Goal: Transaction & Acquisition: Purchase product/service

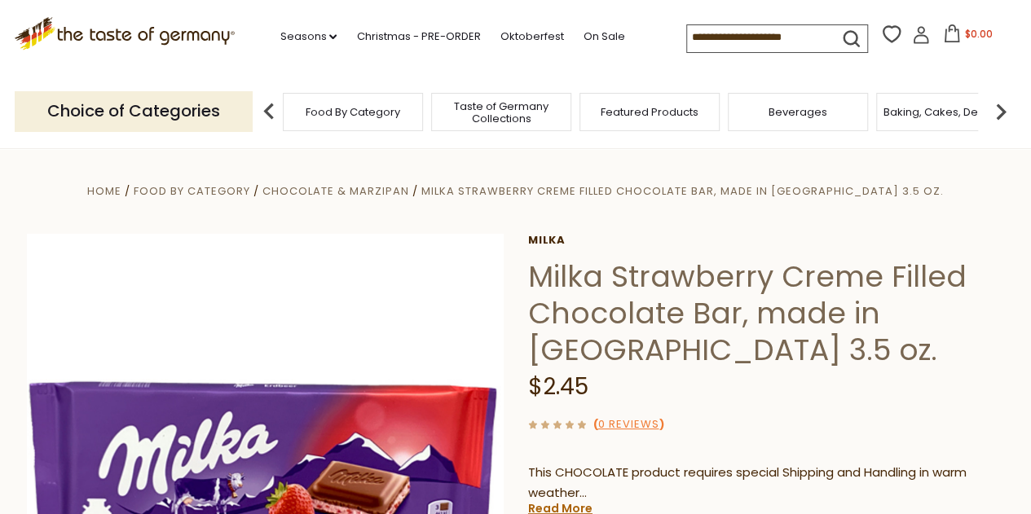
click at [370, 110] on span "Food By Category" at bounding box center [352, 112] width 94 height 12
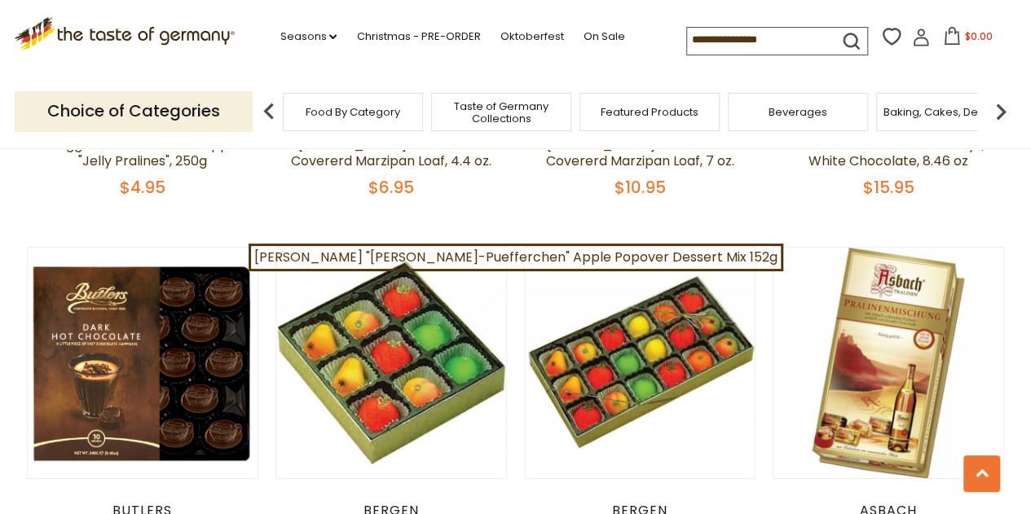
scroll to position [2542, 0]
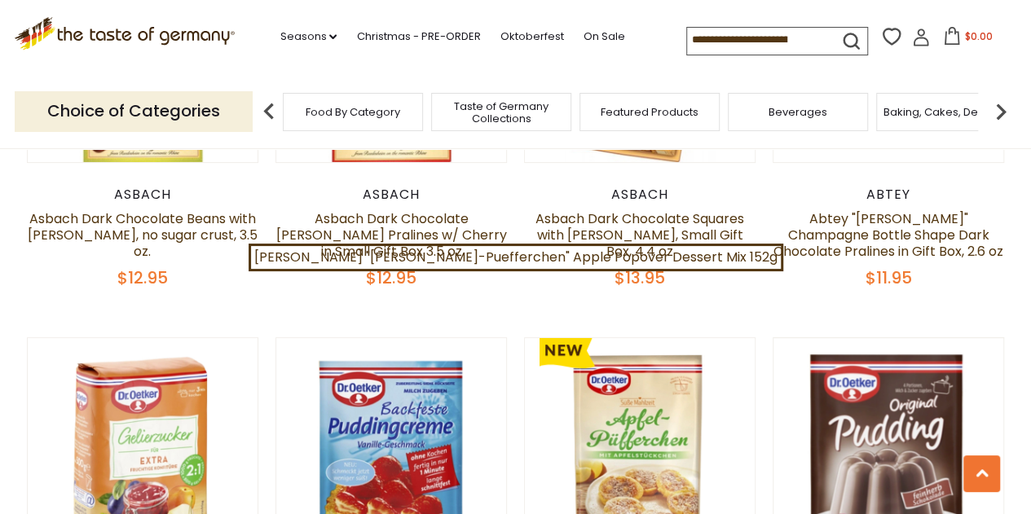
scroll to position [3291, 0]
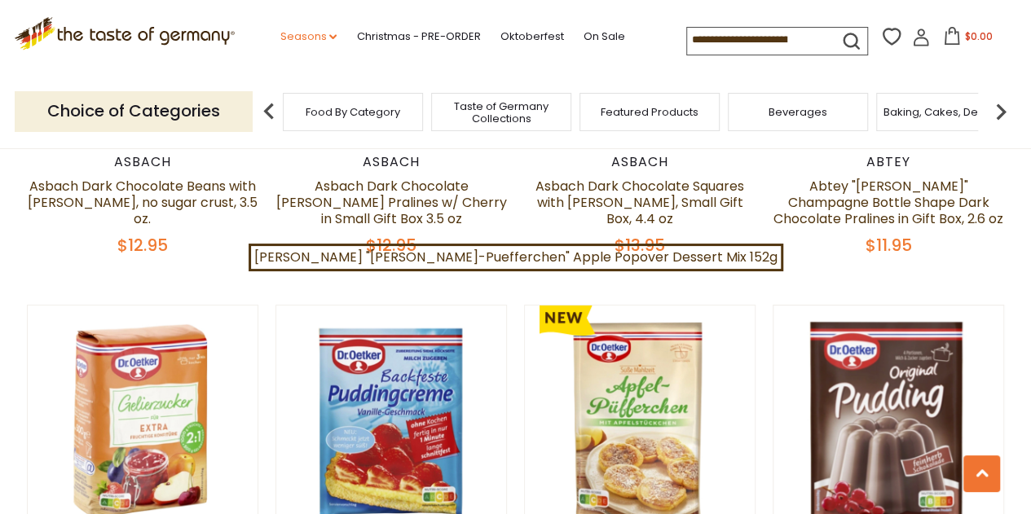
click at [319, 37] on link "Seasons dropdown_arrow" at bounding box center [307, 37] width 57 height 18
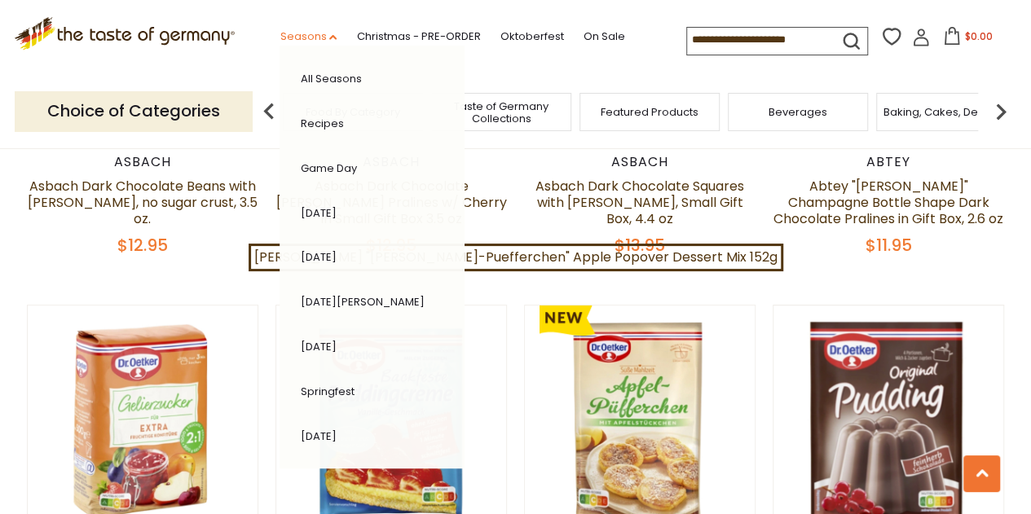
click at [318, 35] on link "Seasons dropdown_arrow" at bounding box center [307, 37] width 57 height 18
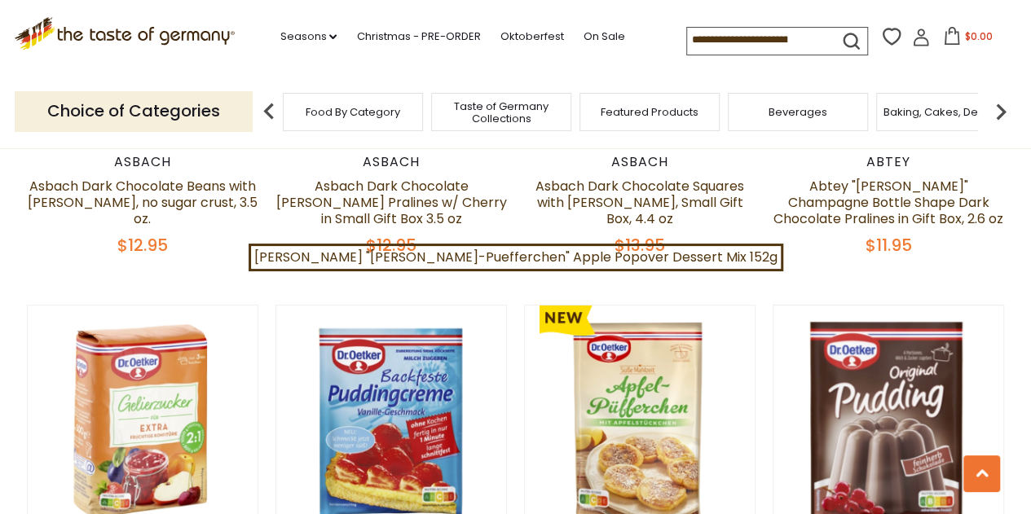
click at [999, 112] on img at bounding box center [1000, 111] width 33 height 33
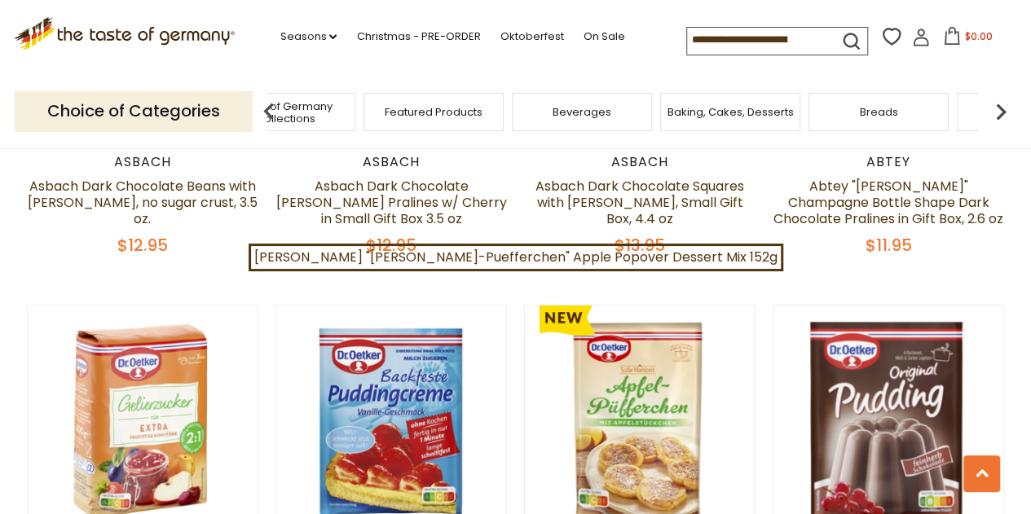
click at [999, 112] on img at bounding box center [1000, 111] width 33 height 33
click at [582, 106] on span "Candy" at bounding box center [595, 112] width 35 height 12
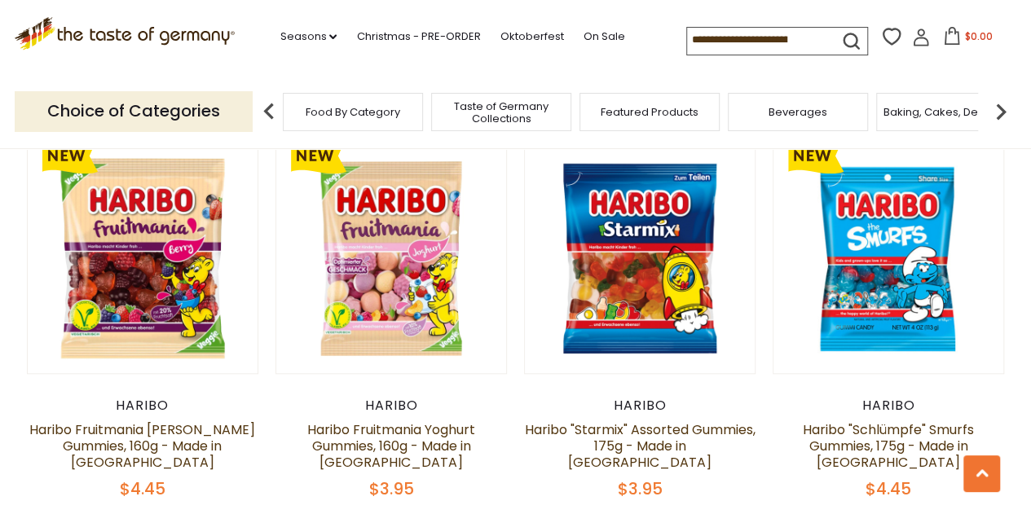
scroll to position [3813, 0]
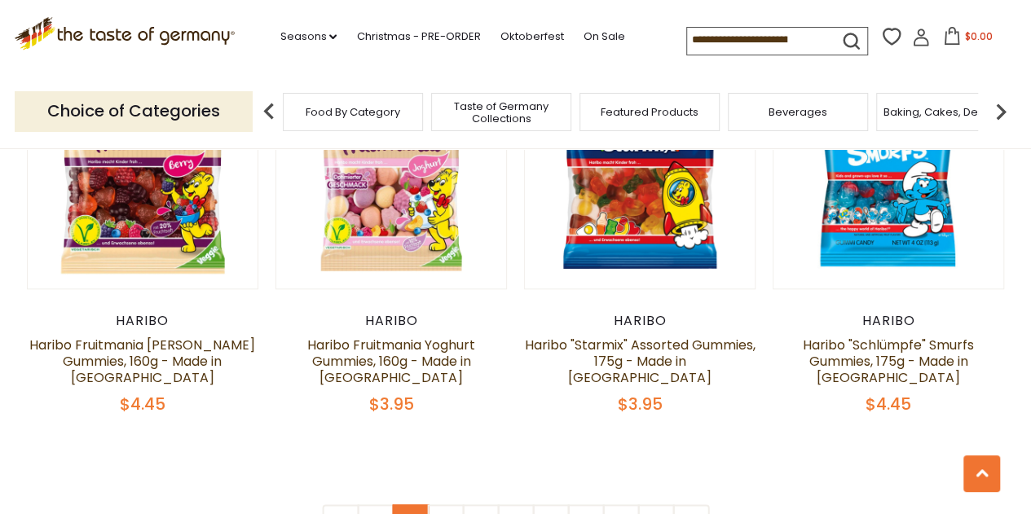
click at [412, 504] on link "2" at bounding box center [410, 522] width 37 height 37
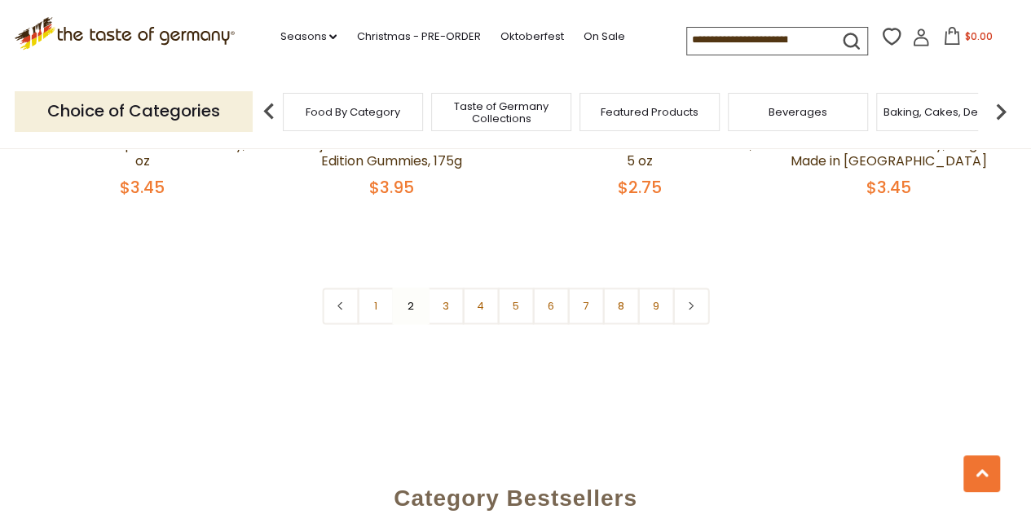
scroll to position [3966, 0]
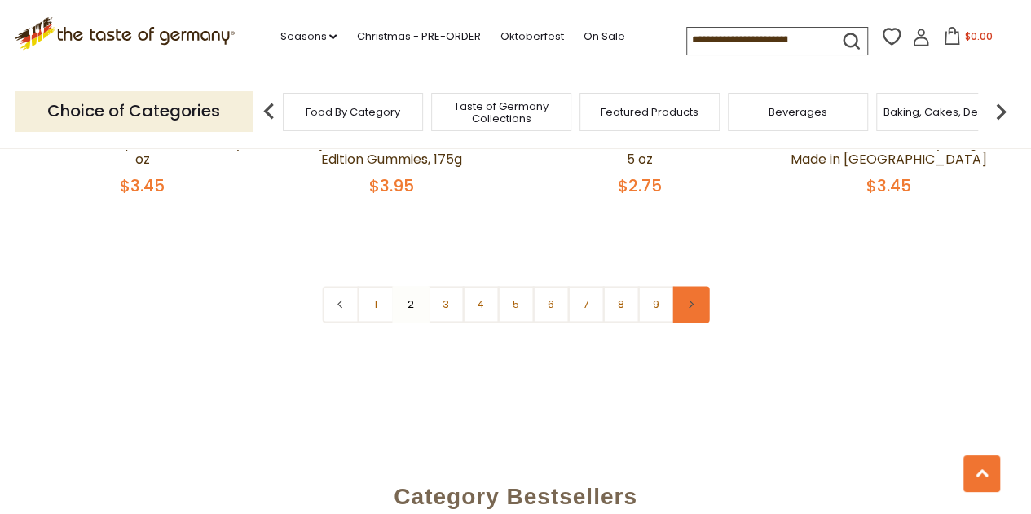
click at [701, 286] on link at bounding box center [690, 304] width 37 height 37
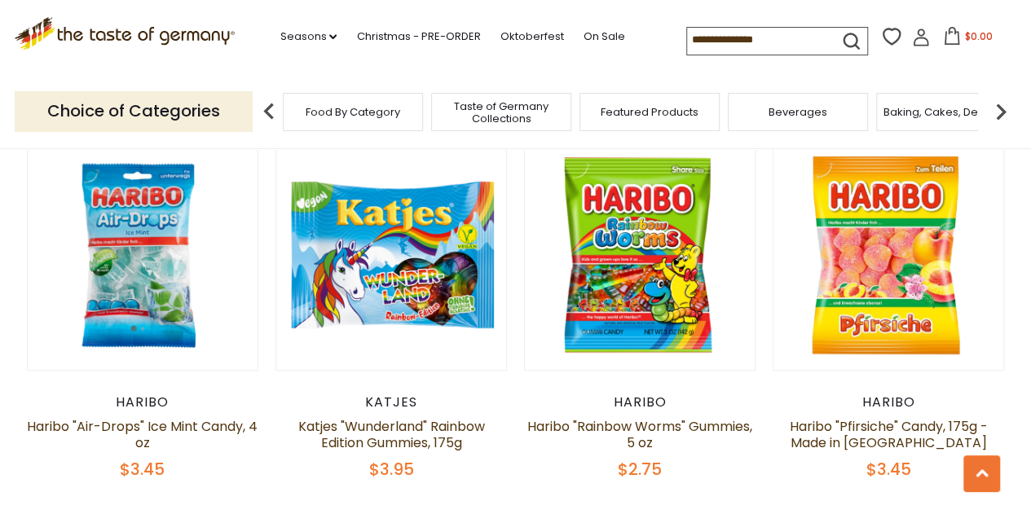
scroll to position [3878, 0]
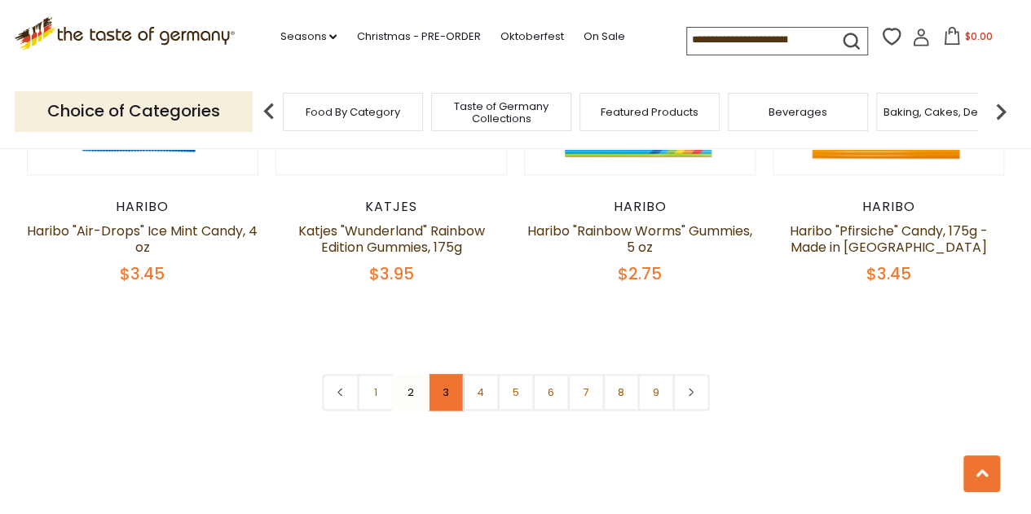
click at [443, 374] on link "3" at bounding box center [445, 392] width 37 height 37
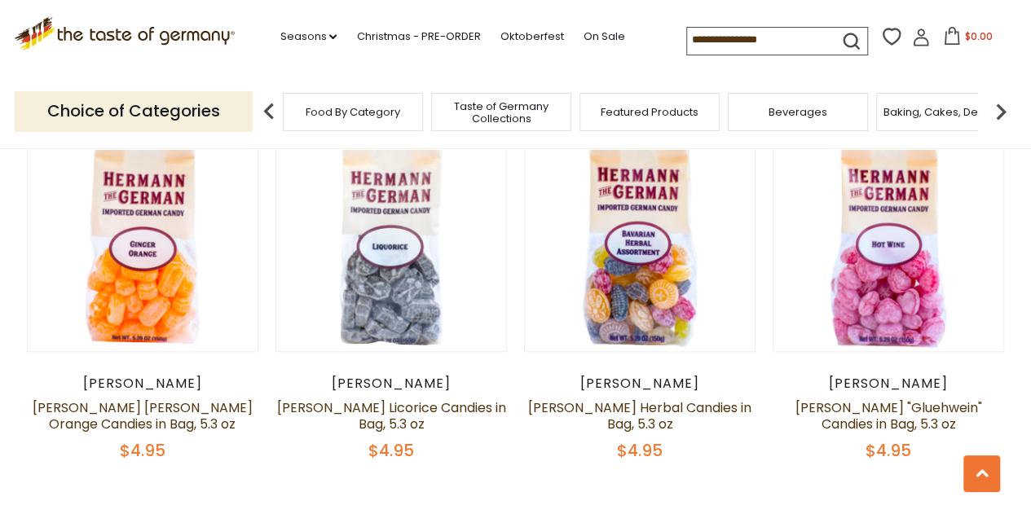
scroll to position [3900, 0]
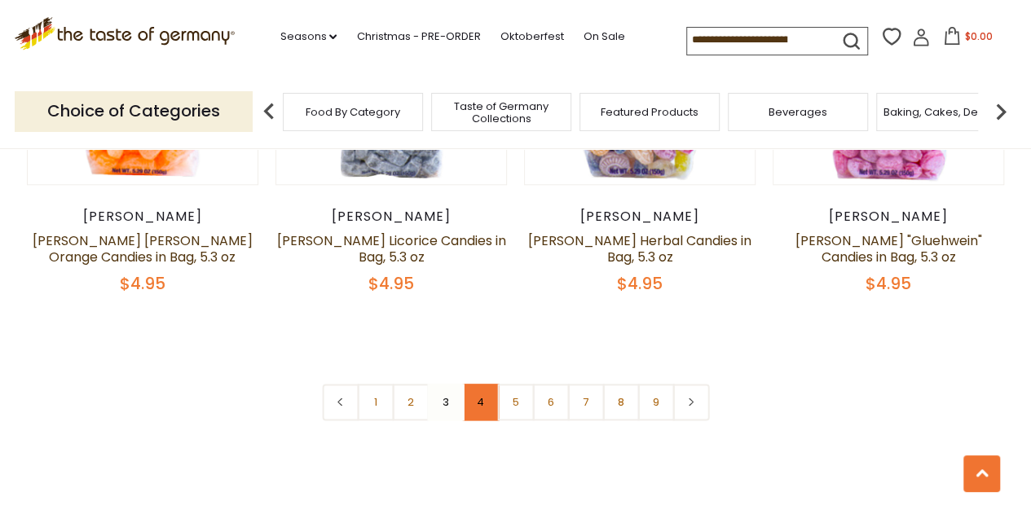
click at [482, 384] on link "4" at bounding box center [480, 402] width 37 height 37
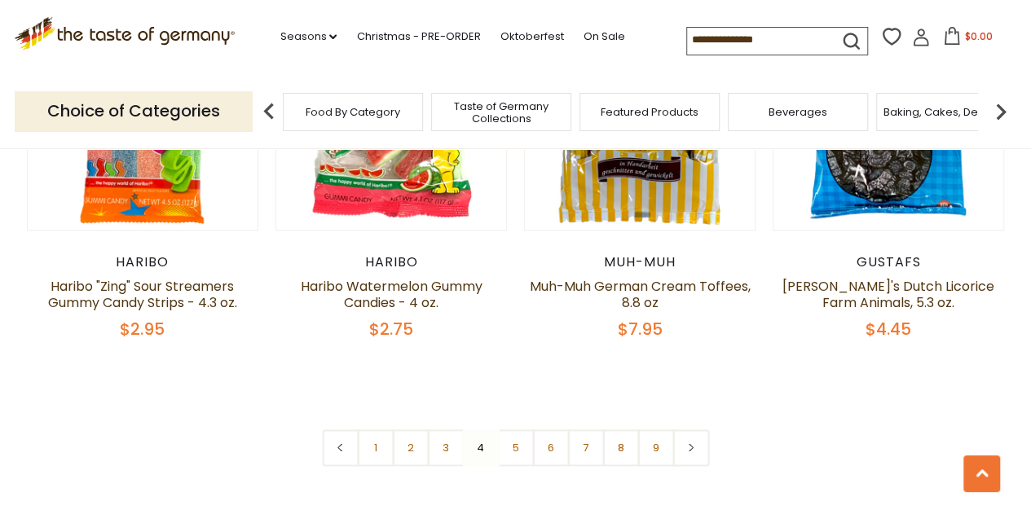
scroll to position [3998, 0]
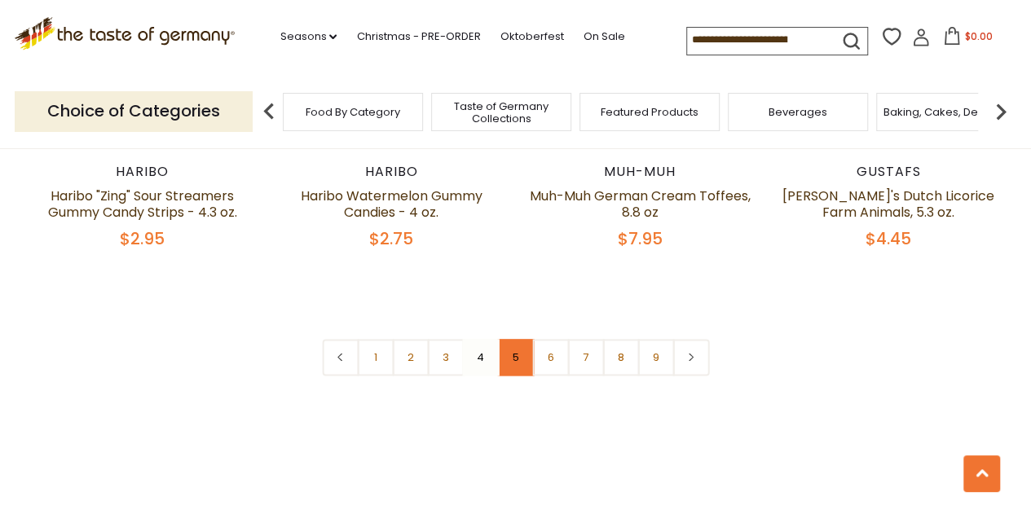
click at [516, 339] on link "5" at bounding box center [515, 357] width 37 height 37
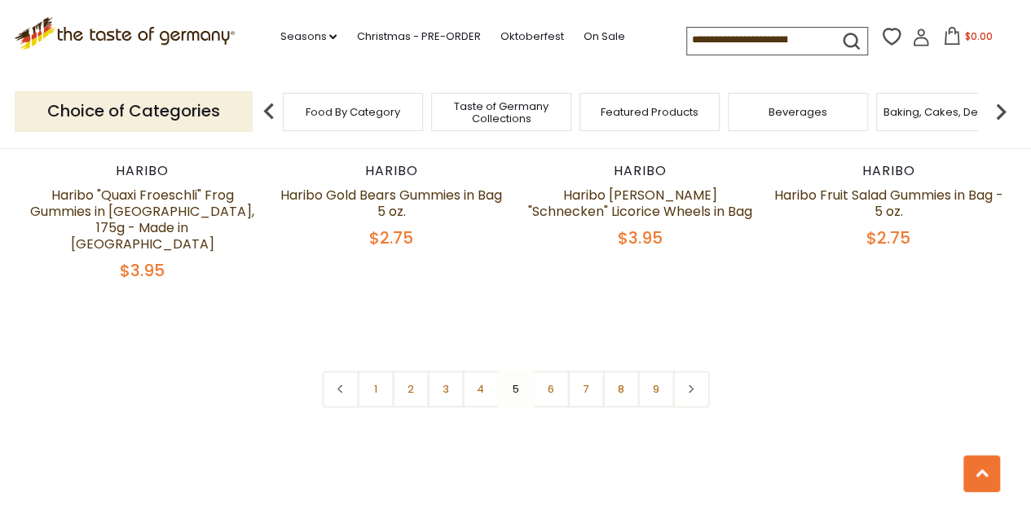
scroll to position [3966, 0]
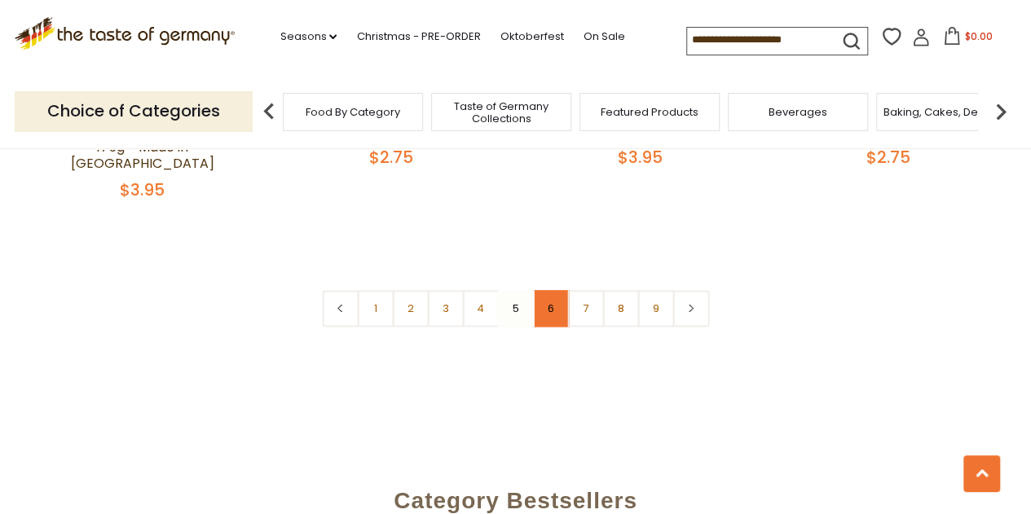
click at [540, 290] on link "6" at bounding box center [550, 308] width 37 height 37
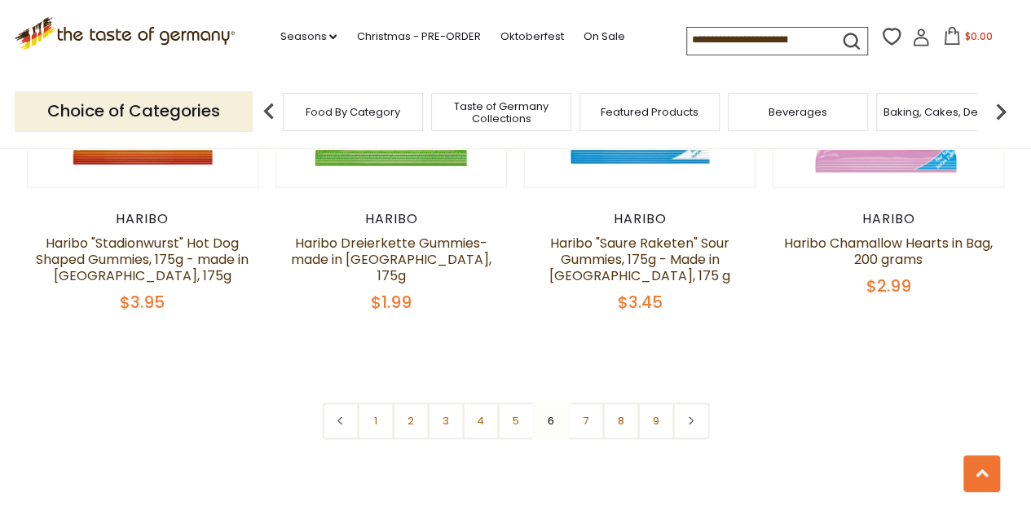
scroll to position [3933, 0]
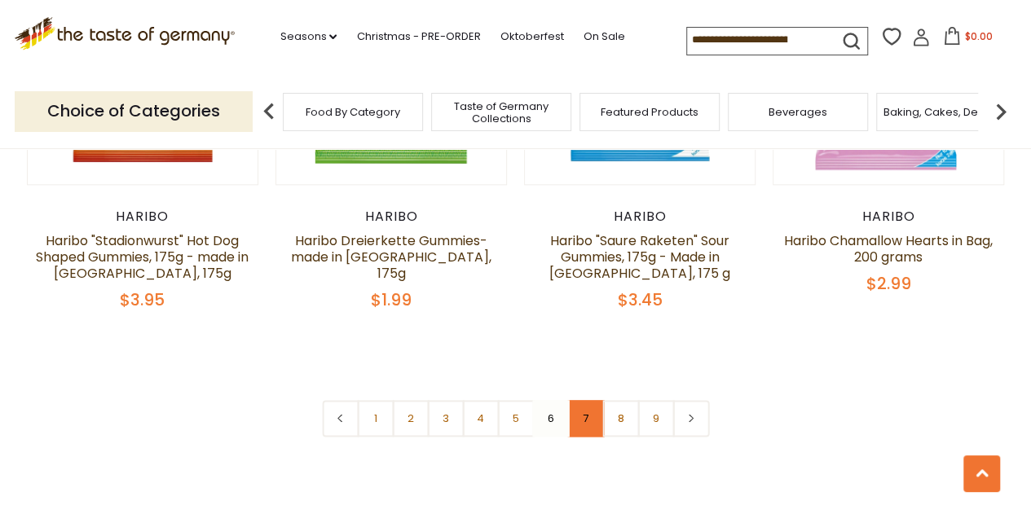
click at [585, 400] on link "7" at bounding box center [585, 418] width 37 height 37
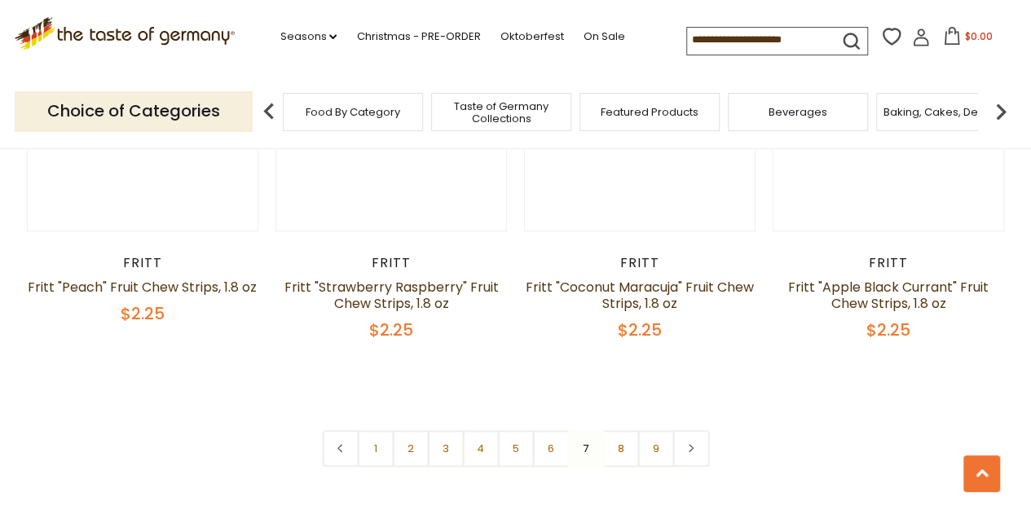
scroll to position [3770, 0]
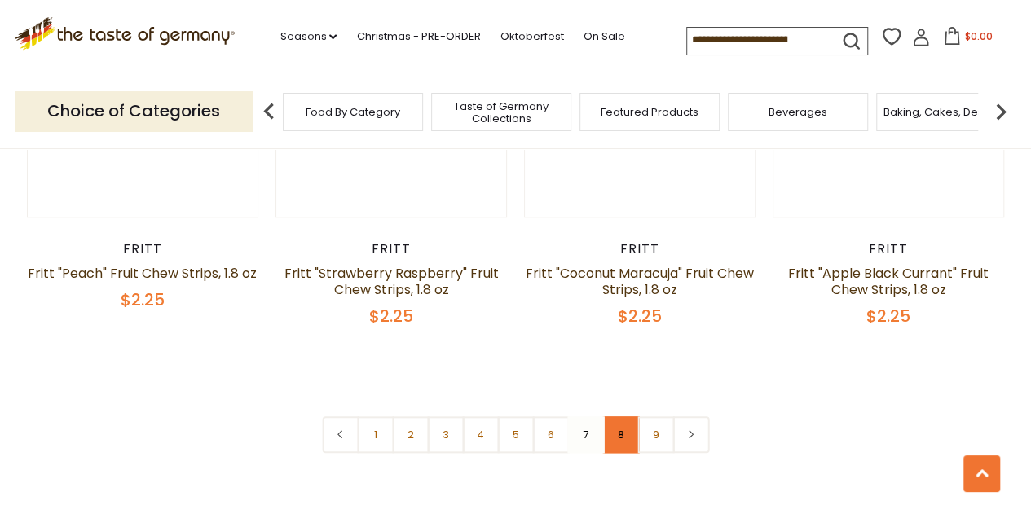
click at [621, 429] on link "8" at bounding box center [620, 434] width 37 height 37
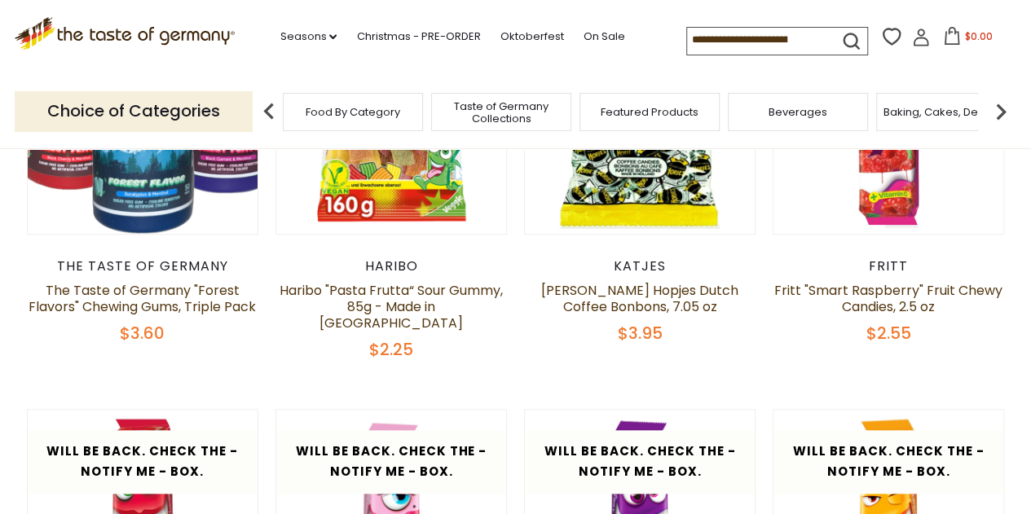
scroll to position [446, 0]
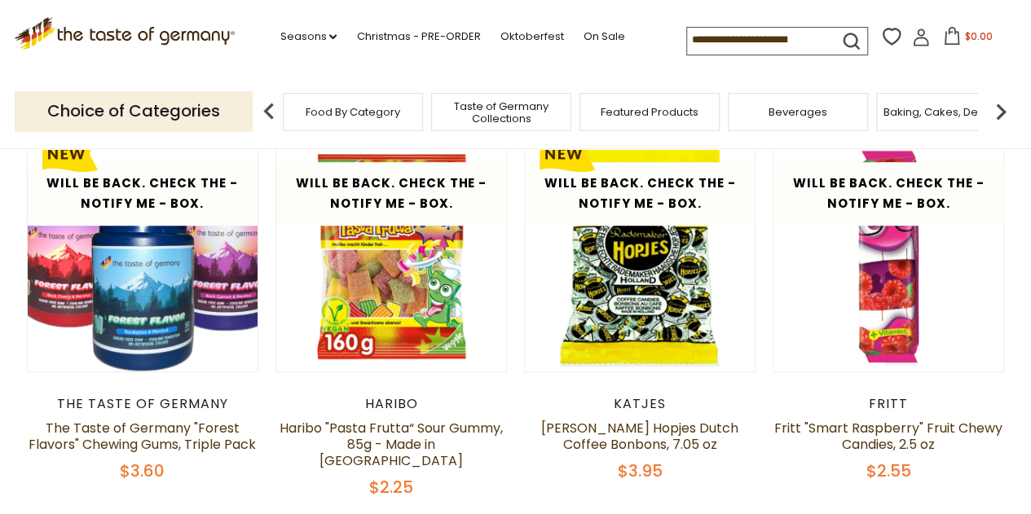
click at [1004, 116] on img at bounding box center [1000, 111] width 33 height 33
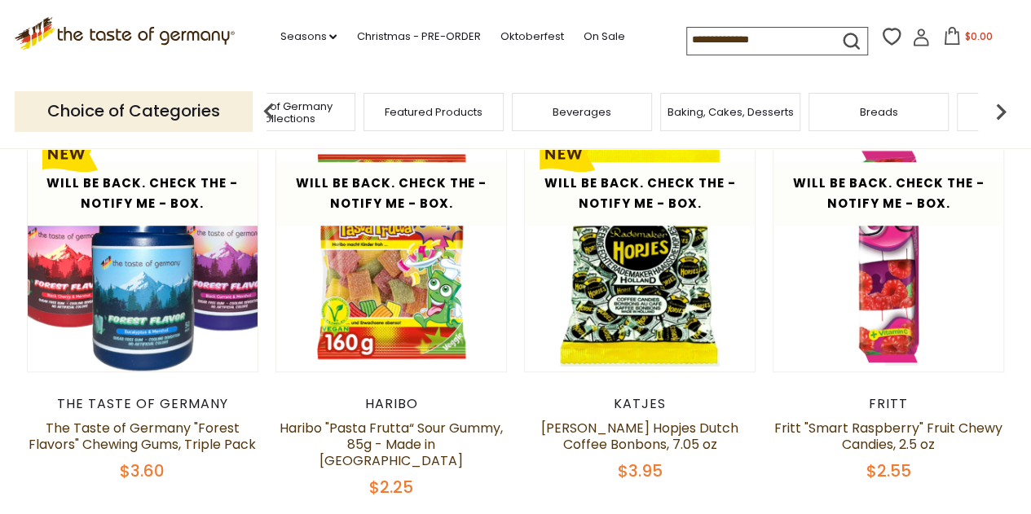
click at [1004, 116] on img at bounding box center [1000, 111] width 33 height 33
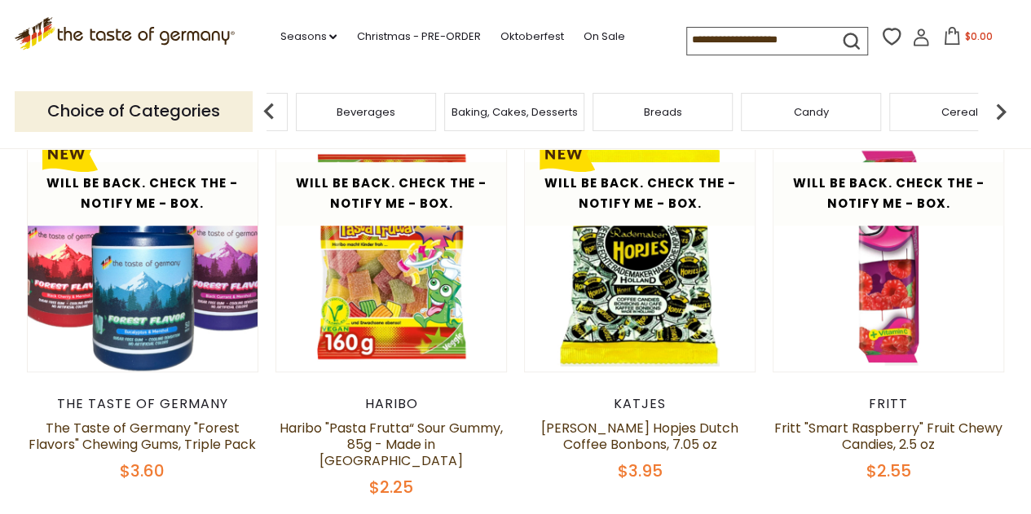
click at [1004, 116] on img at bounding box center [1000, 111] width 33 height 33
click at [750, 126] on div "Chocolate & Marzipan" at bounding box center [756, 112] width 140 height 38
click at [741, 118] on span "Chocolate & Marzipan" at bounding box center [756, 112] width 119 height 12
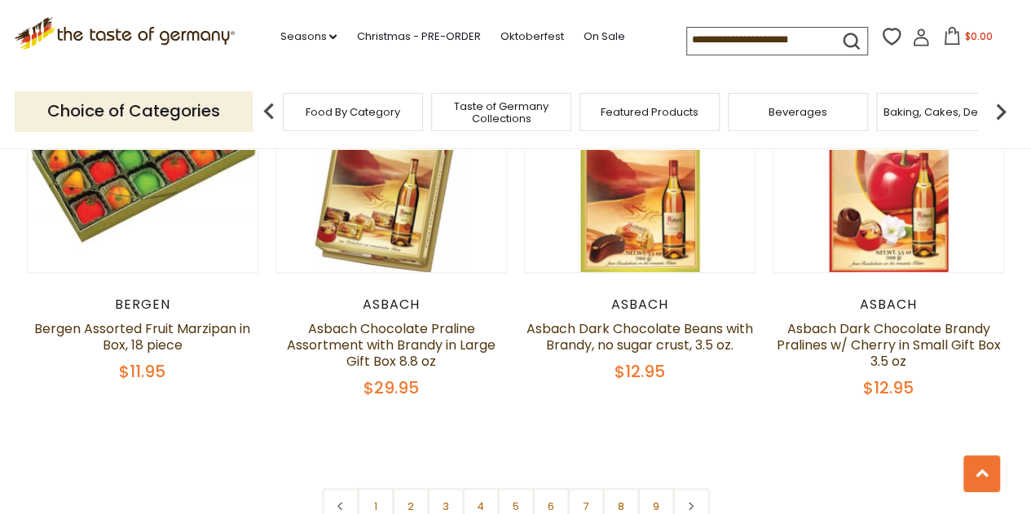
scroll to position [4073, 0]
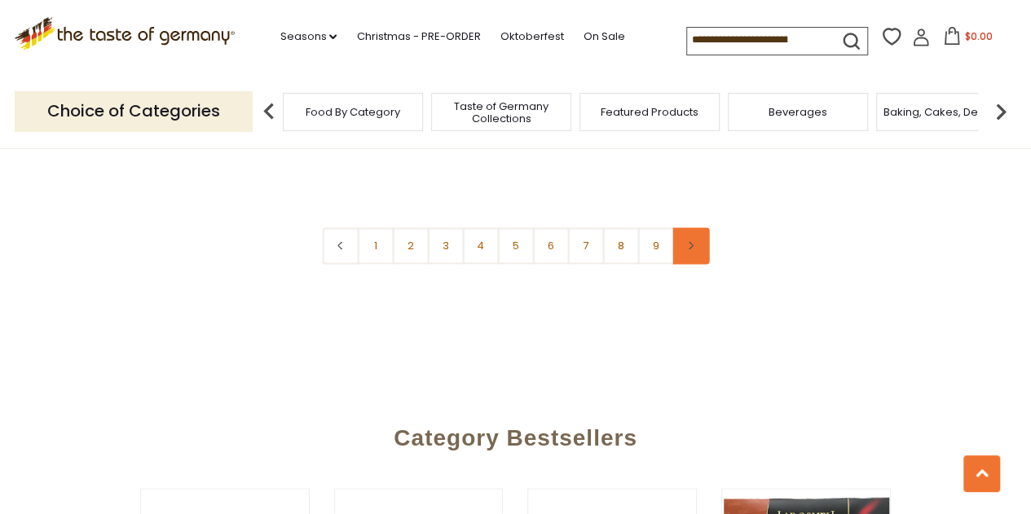
click at [683, 235] on link at bounding box center [690, 245] width 37 height 37
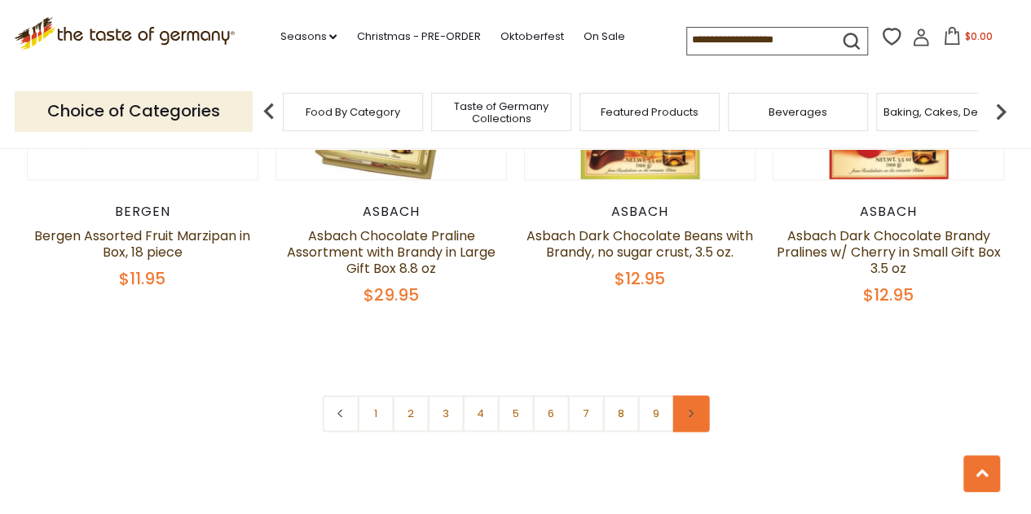
scroll to position [3878, 0]
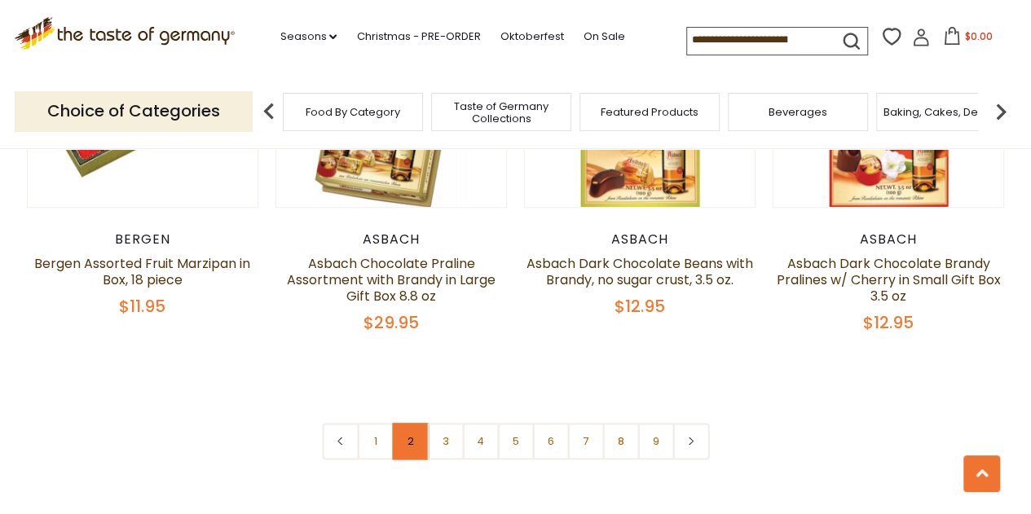
click at [401, 423] on link "2" at bounding box center [410, 441] width 37 height 37
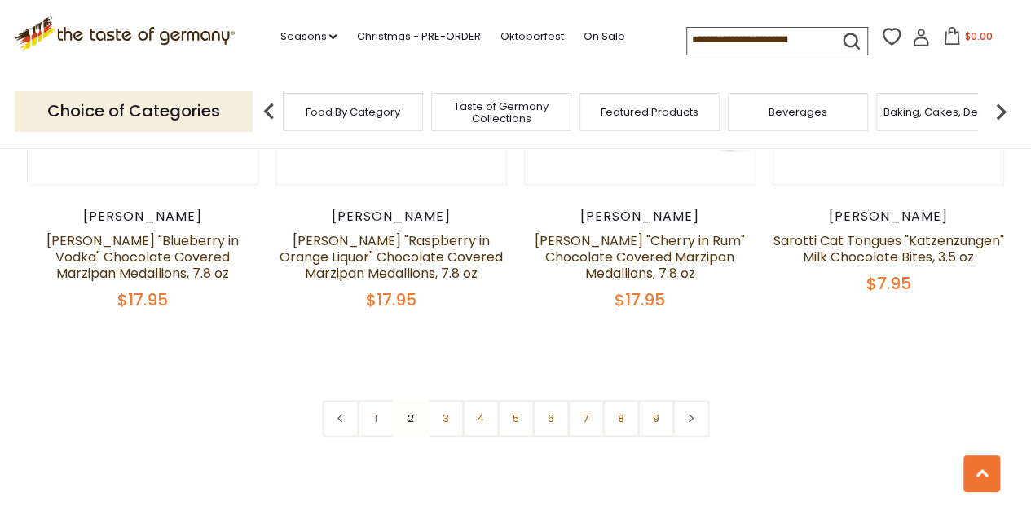
scroll to position [3933, 0]
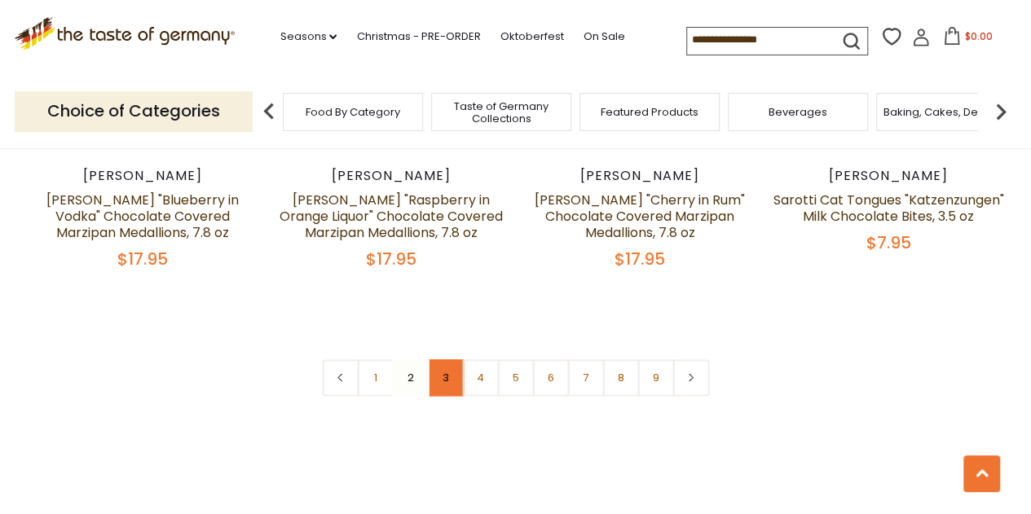
click at [437, 364] on link "3" at bounding box center [445, 377] width 37 height 37
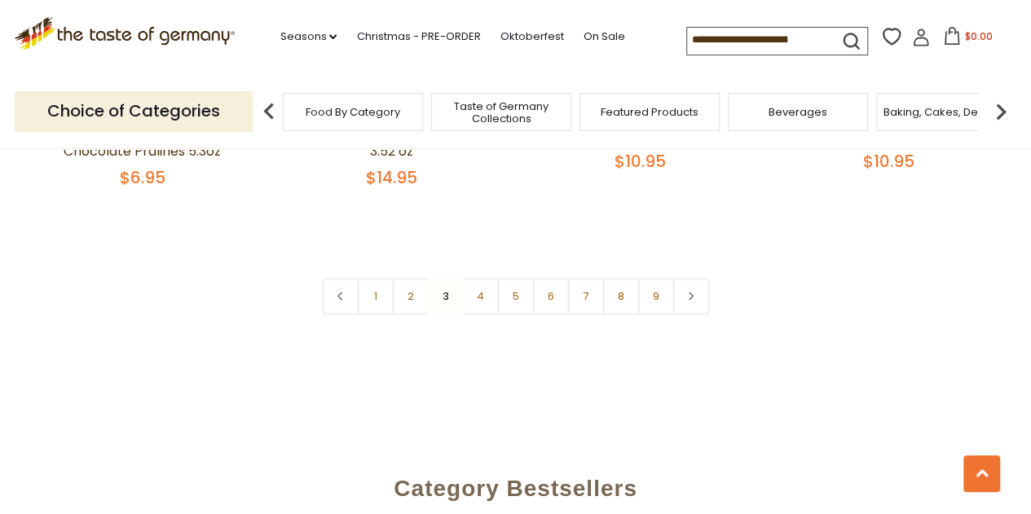
scroll to position [4031, 0]
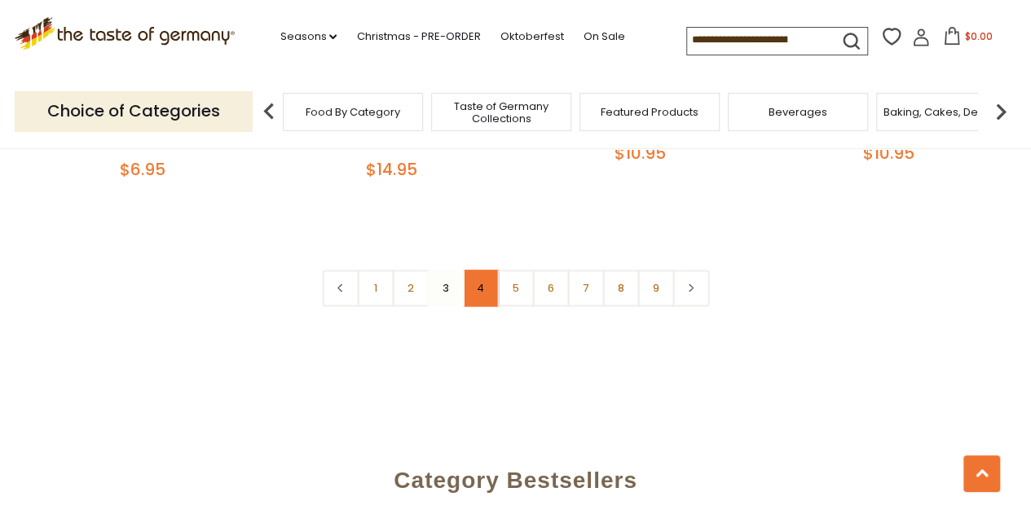
click at [485, 276] on link "4" at bounding box center [480, 288] width 37 height 37
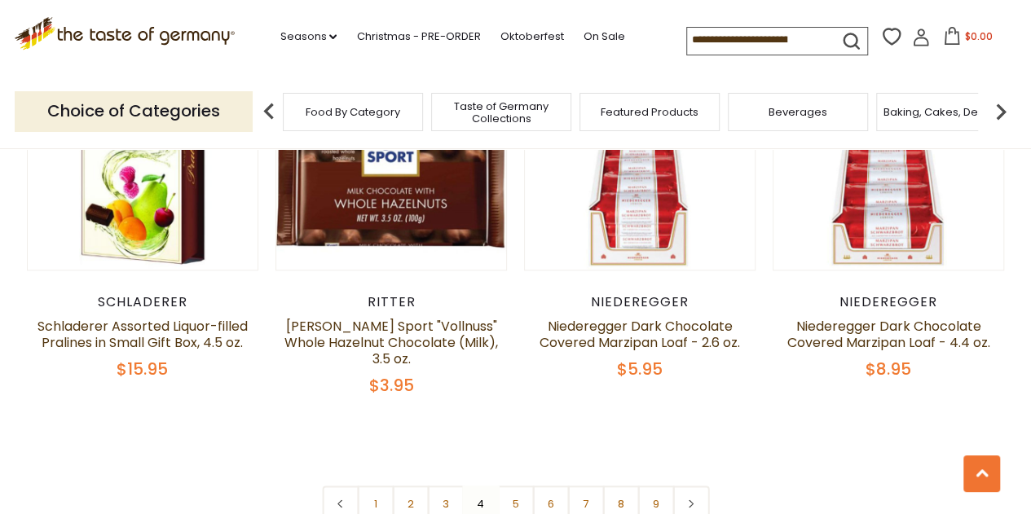
scroll to position [3868, 0]
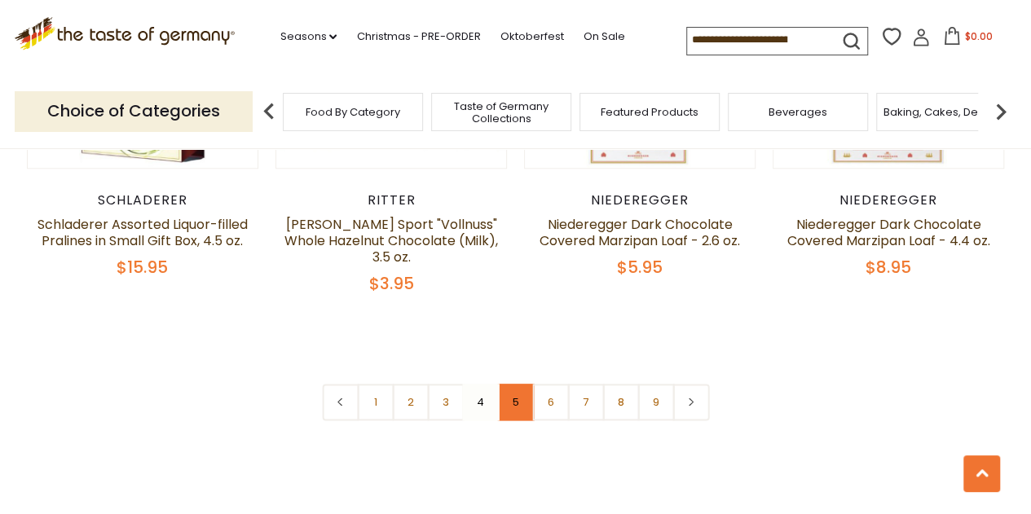
click at [512, 384] on link "5" at bounding box center [515, 402] width 37 height 37
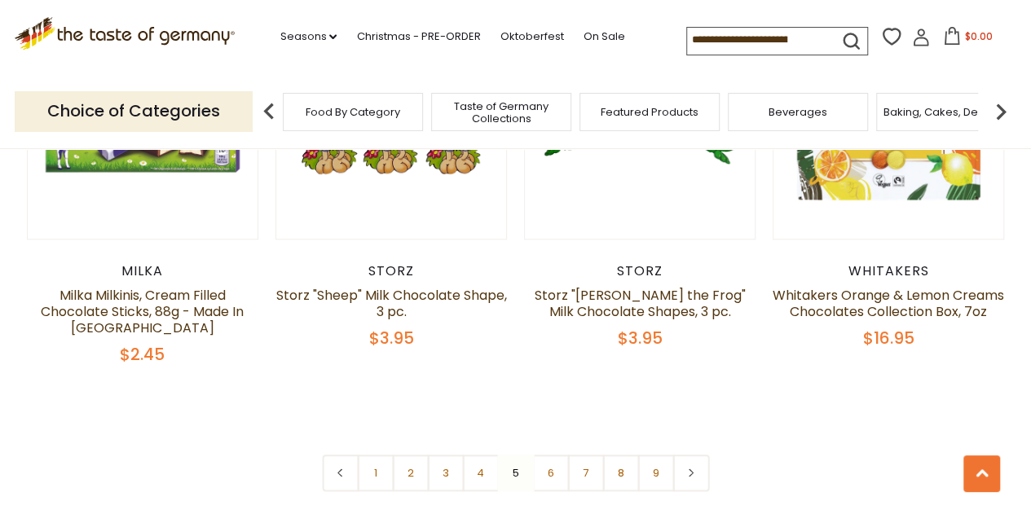
scroll to position [3803, 0]
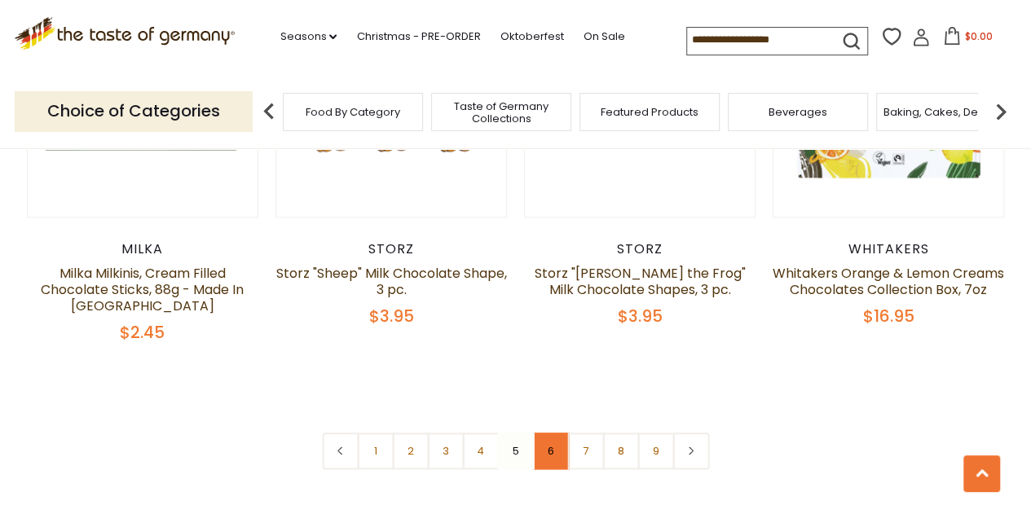
click at [547, 433] on link "6" at bounding box center [550, 451] width 37 height 37
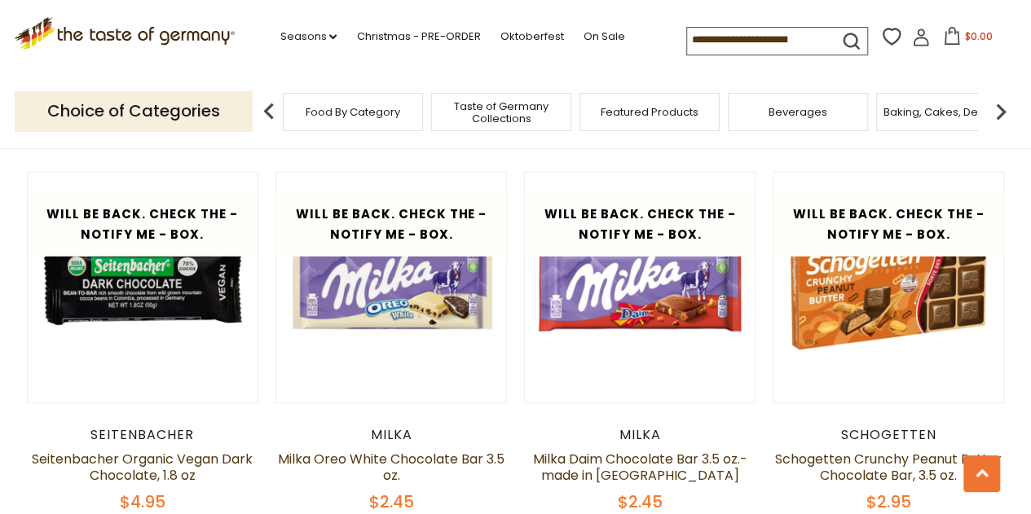
scroll to position [2043, 0]
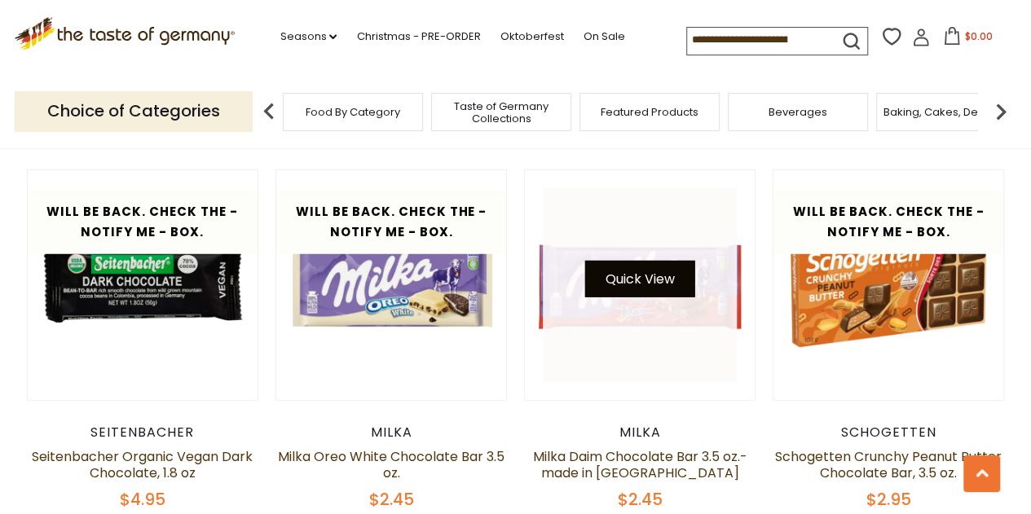
click at [625, 267] on button "Quick View" at bounding box center [640, 279] width 110 height 37
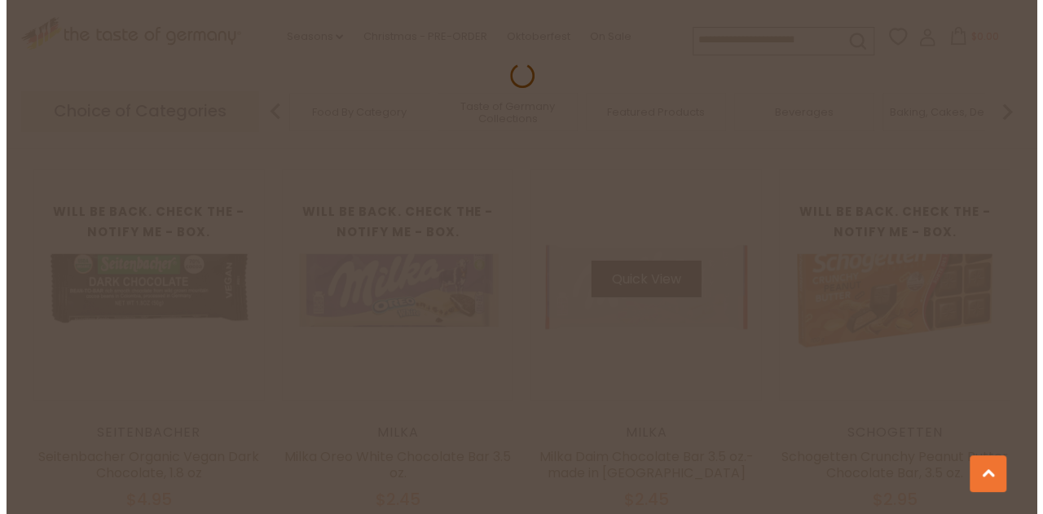
scroll to position [2046, 0]
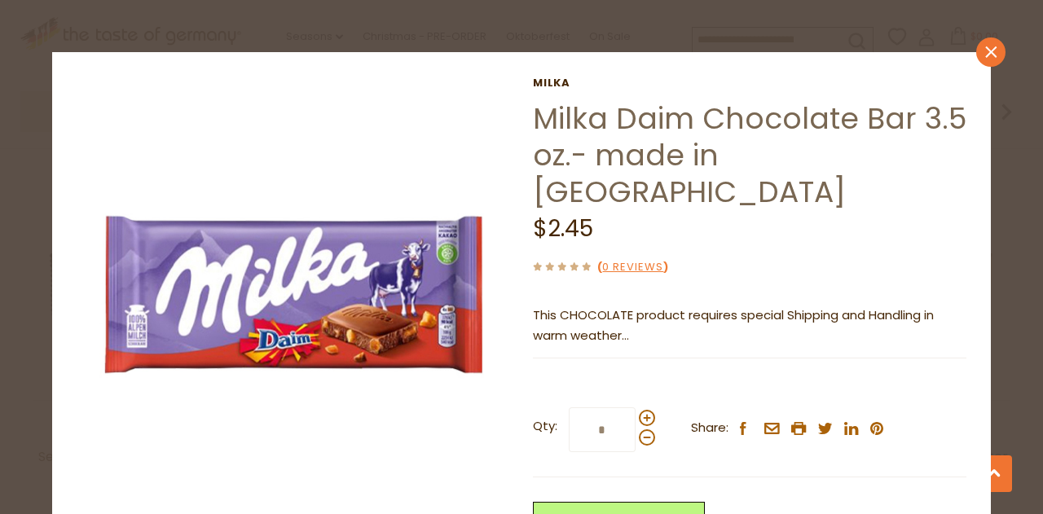
click at [985, 56] on icon "close" at bounding box center [991, 52] width 12 height 12
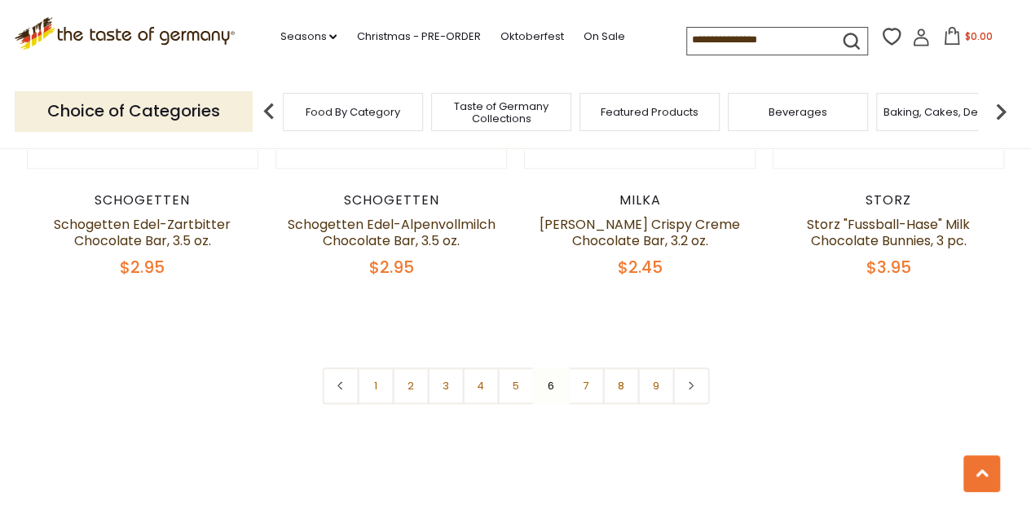
scroll to position [3900, 0]
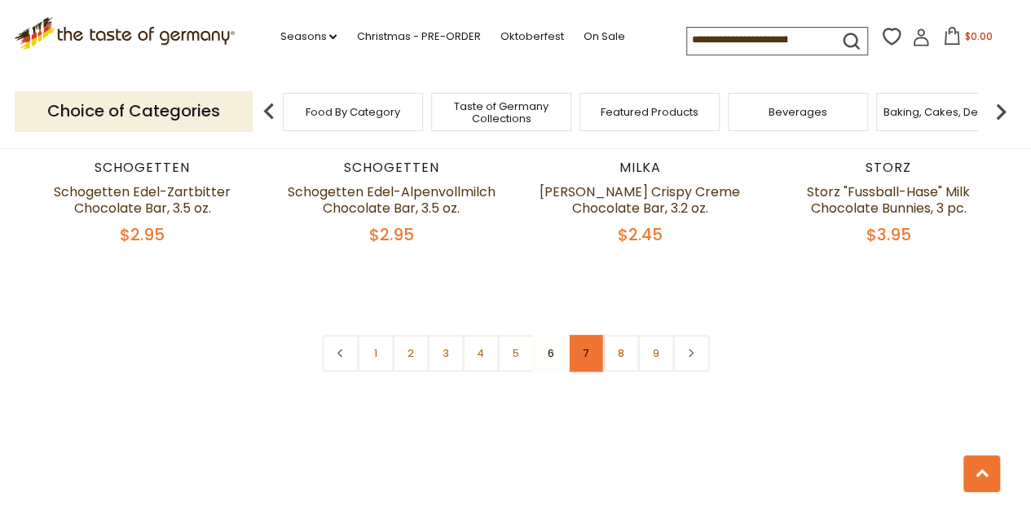
click at [575, 335] on link "7" at bounding box center [585, 353] width 37 height 37
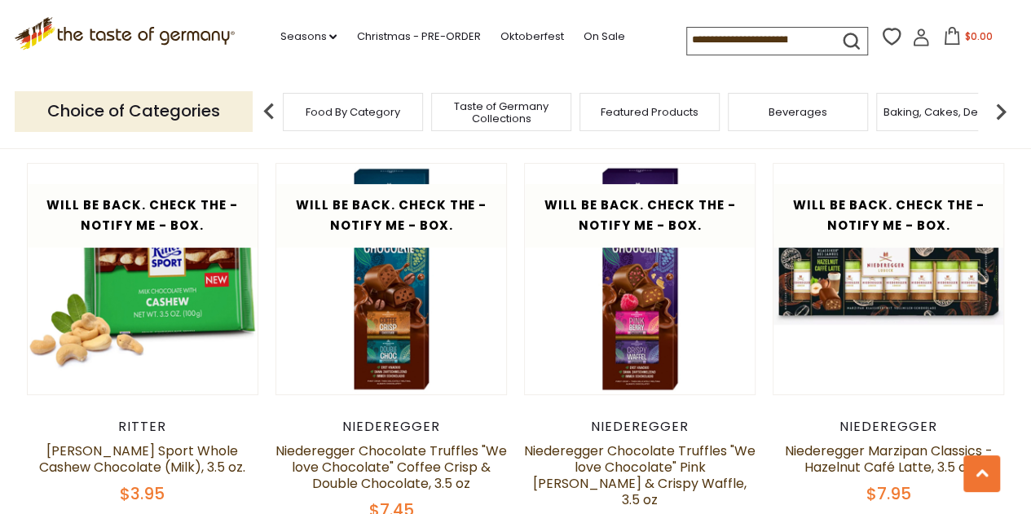
scroll to position [3249, 0]
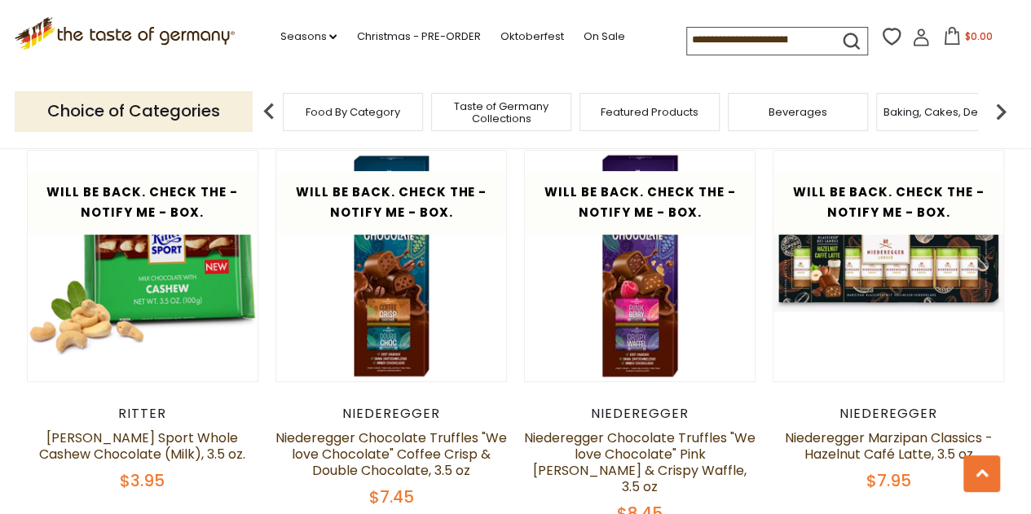
click at [932, 124] on div "Baking, Cakes, Desserts" at bounding box center [946, 112] width 140 height 38
click at [310, 114] on span "Food By Category" at bounding box center [344, 112] width 94 height 12
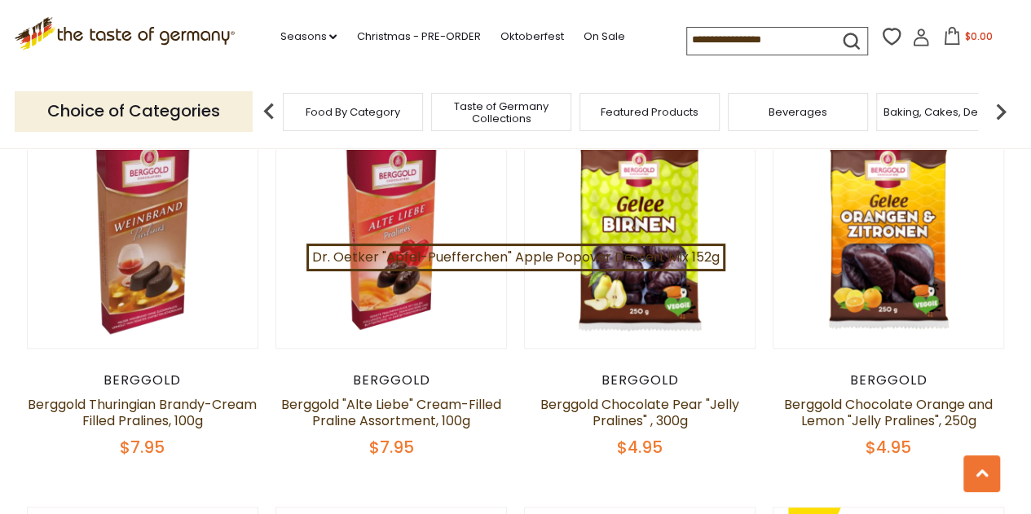
scroll to position [847, 0]
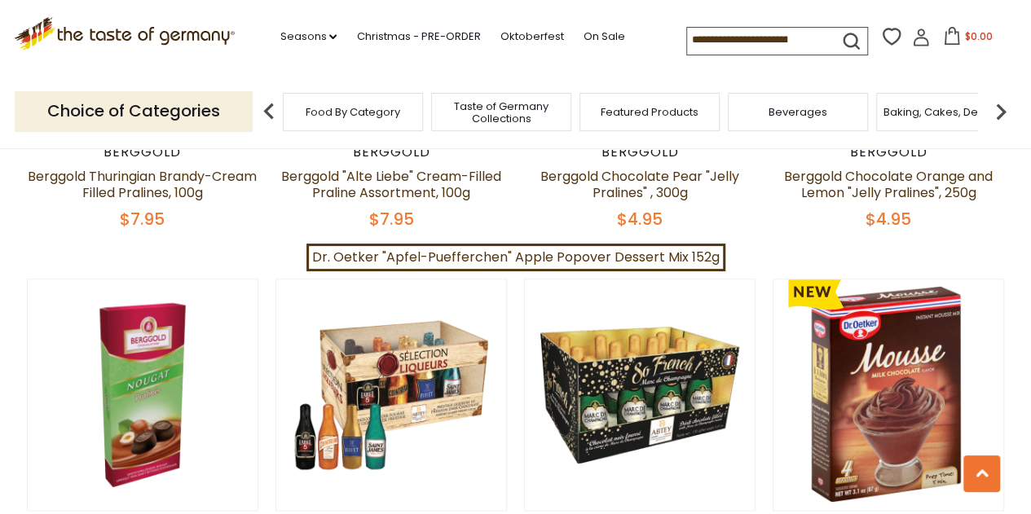
click at [518, 120] on span "Taste of Germany Collections" at bounding box center [501, 112] width 130 height 24
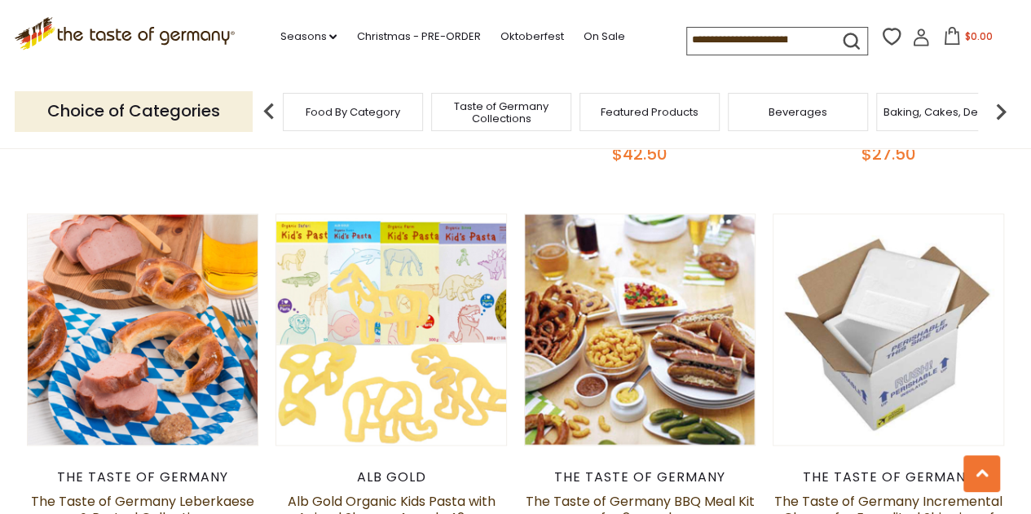
scroll to position [1075, 0]
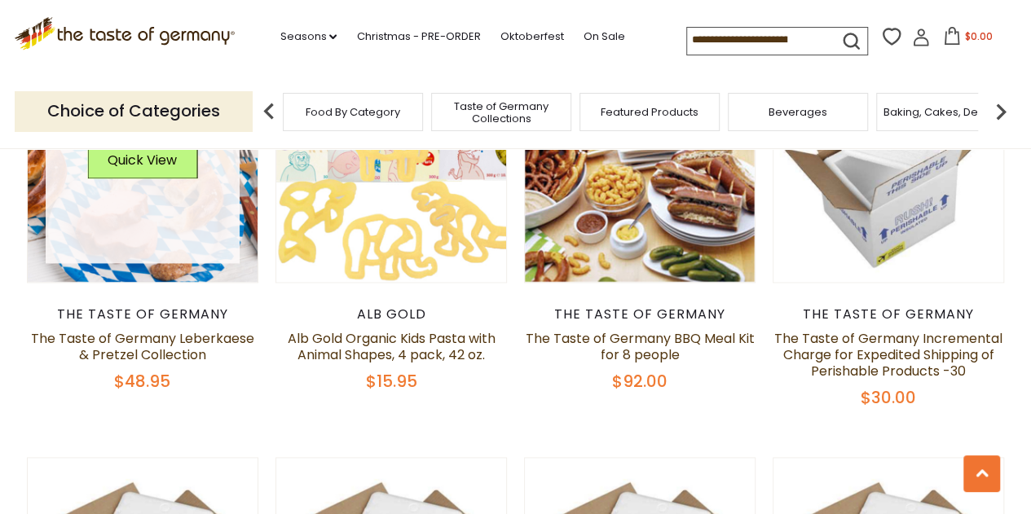
click at [169, 218] on link at bounding box center [143, 167] width 194 height 194
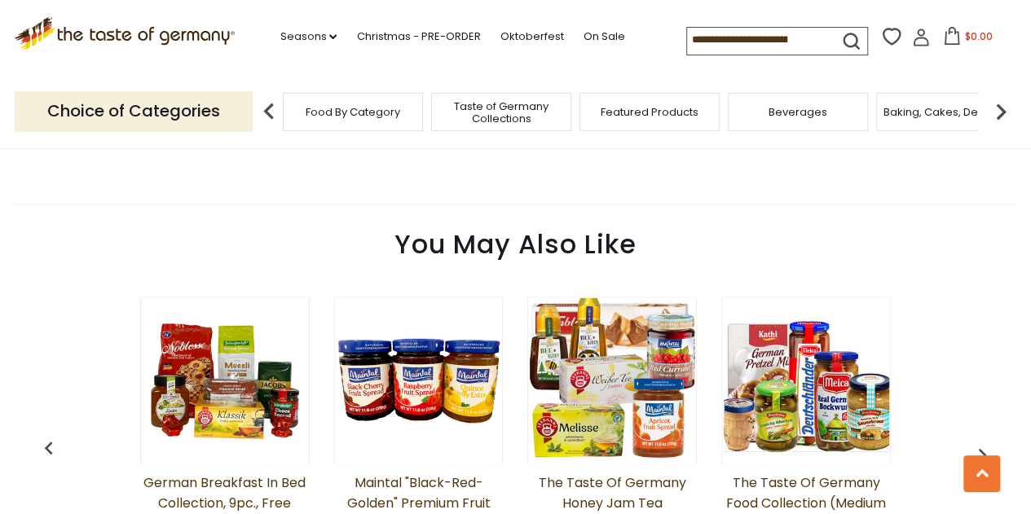
scroll to position [1206, 0]
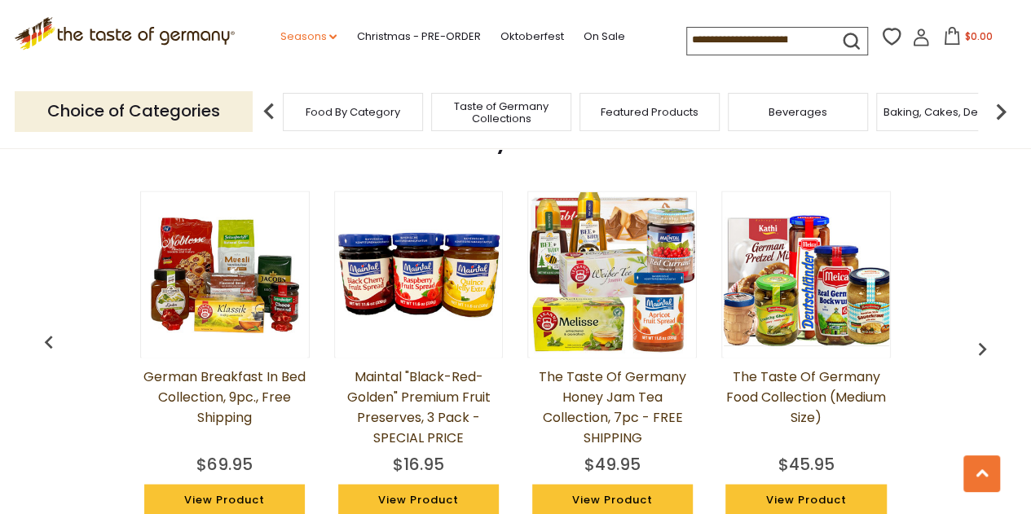
click at [310, 35] on link "Seasons dropdown_arrow" at bounding box center [307, 37] width 57 height 18
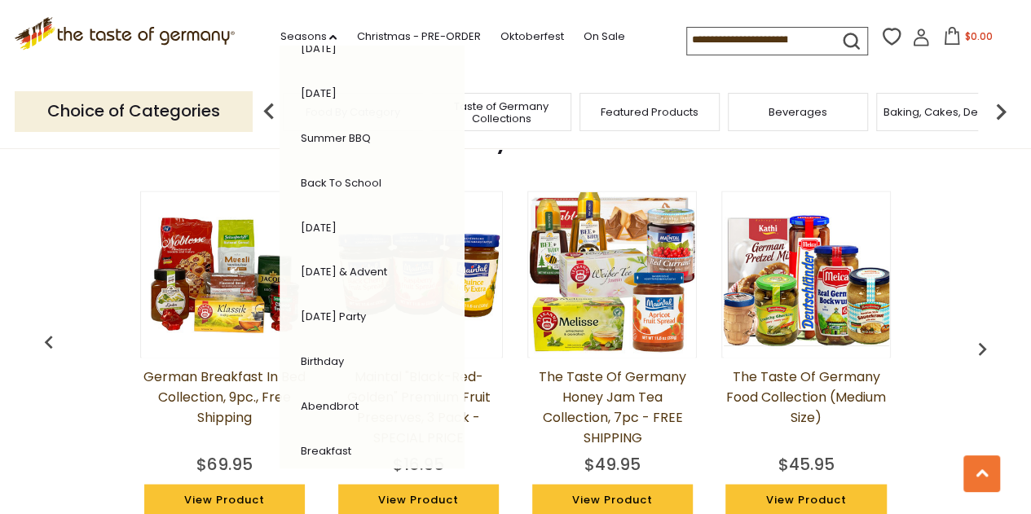
scroll to position [389, 0]
click at [329, 268] on link "[DATE] & Advent" at bounding box center [343, 269] width 86 height 15
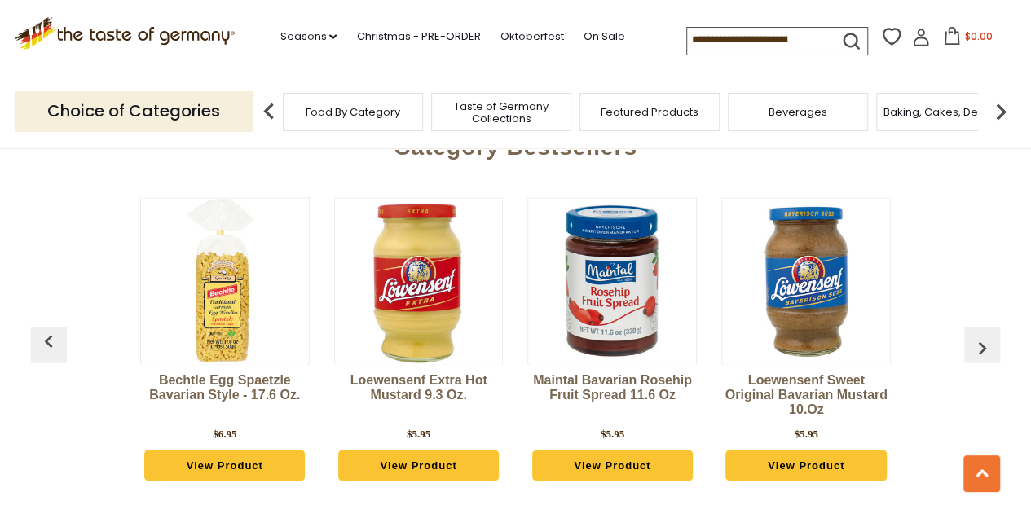
scroll to position [4334, 0]
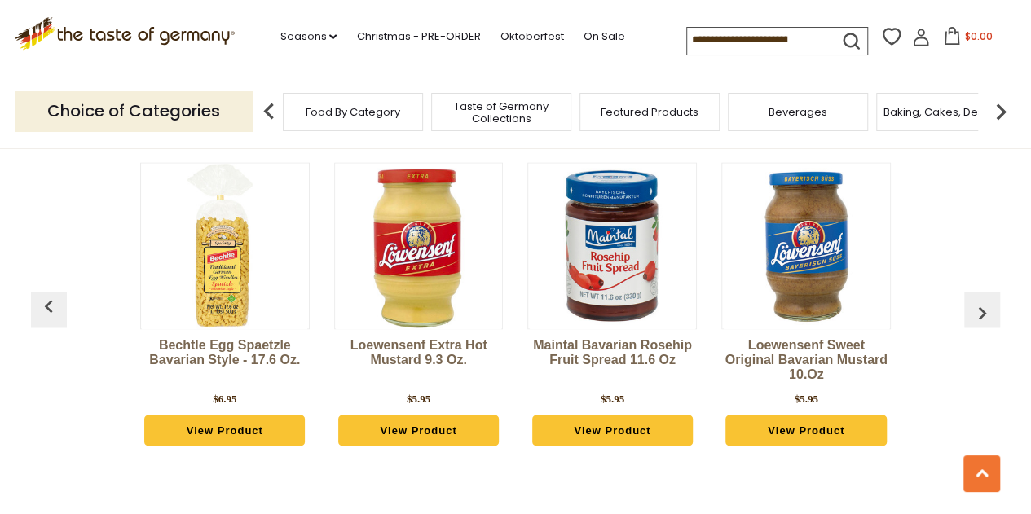
click at [946, 109] on span "Baking, Cakes, Desserts" at bounding box center [946, 112] width 126 height 12
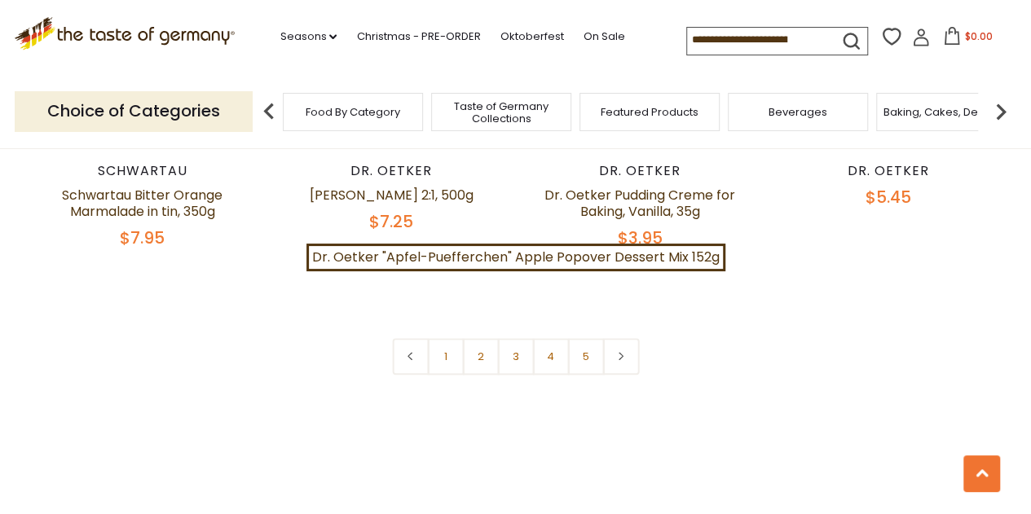
scroll to position [3878, 0]
